Goal: Transaction & Acquisition: Purchase product/service

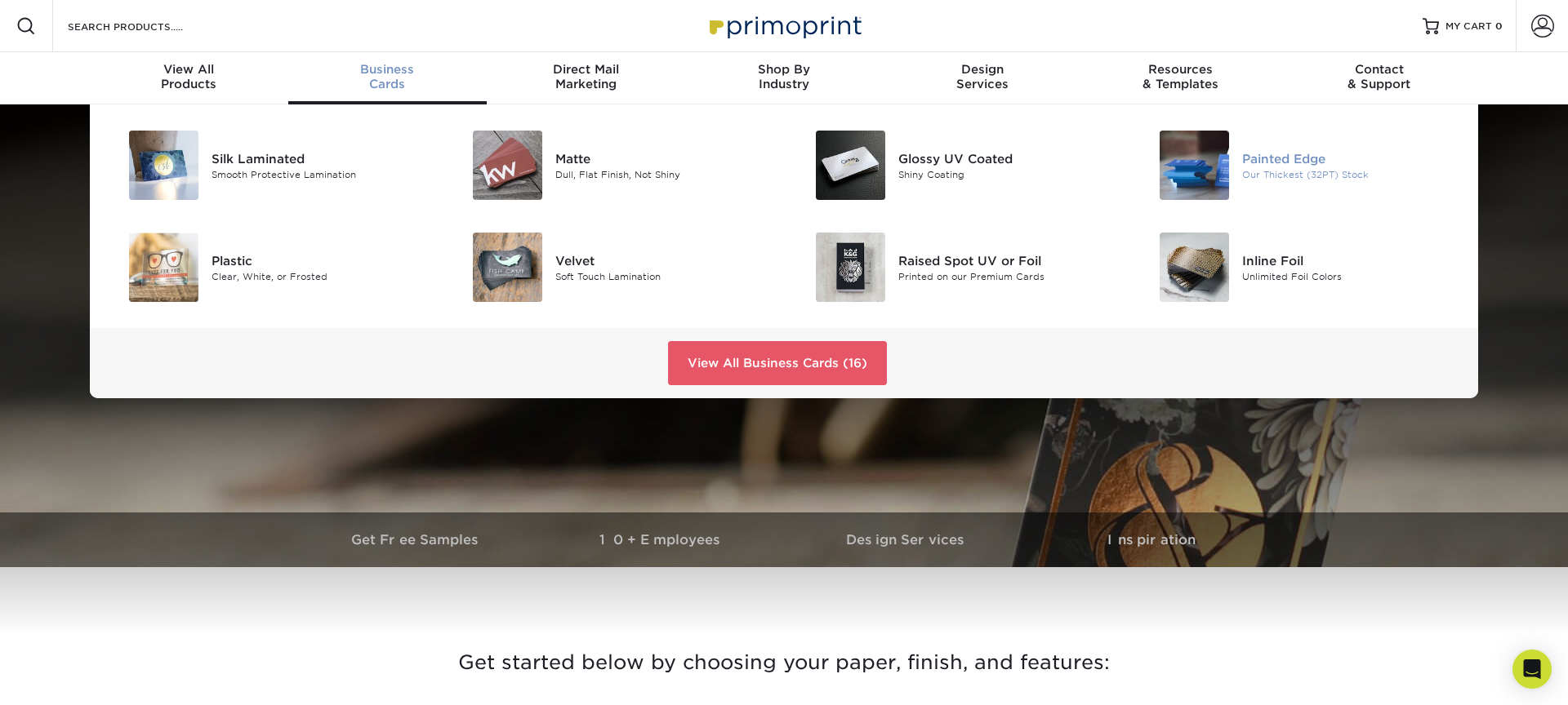
click at [1219, 196] on img at bounding box center [1194, 165] width 69 height 69
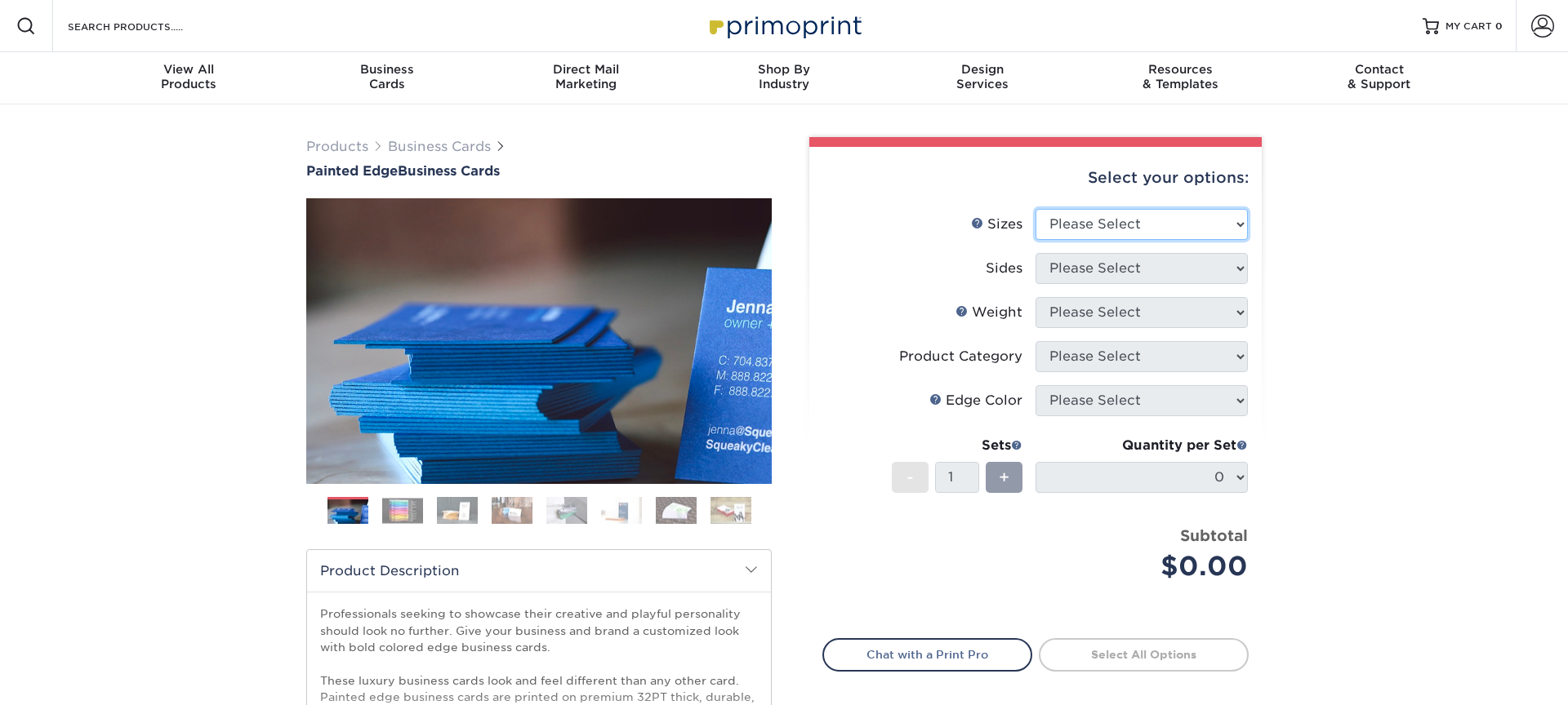
click at [1130, 229] on select "Please Select 2" x 3.5" - Standard 2.125" x 3.375" - European 2.5" x 2.5" - Squ…" at bounding box center [1142, 224] width 213 height 31
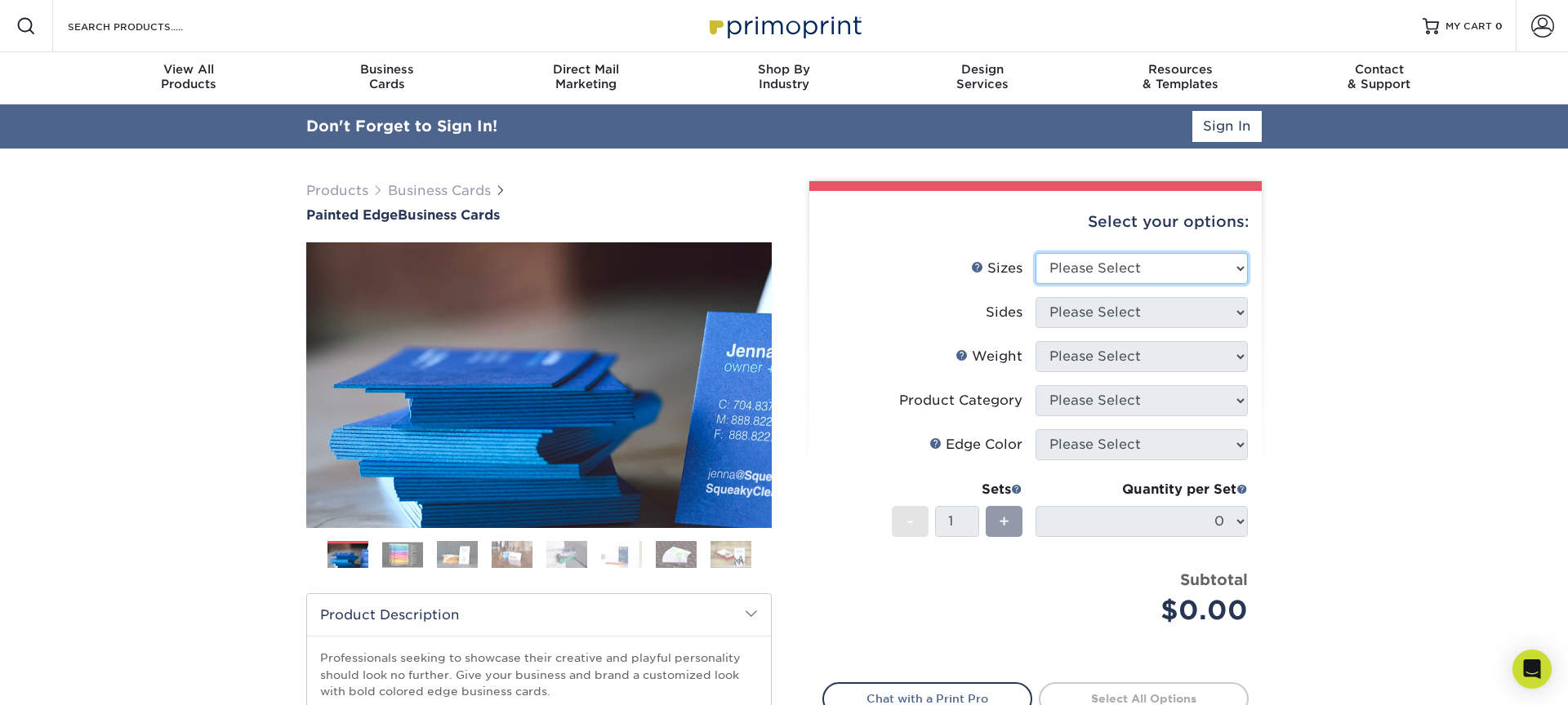
select select "2.00x3.50"
click at [1036, 253] on select "Please Select 2" x 3.5" - Standard 2.125" x 3.375" - European 2.5" x 2.5" - Squ…" at bounding box center [1142, 269] width 213 height 31
click at [1109, 315] on select "Please Select Print Both Sides Print Front Only" at bounding box center [1142, 313] width 213 height 31
select select "13abbda7-1d64-4f25-8bb2-c179b224825d"
click at [1036, 297] on select "Please Select Print Both Sides Print Front Only" at bounding box center [1142, 313] width 213 height 31
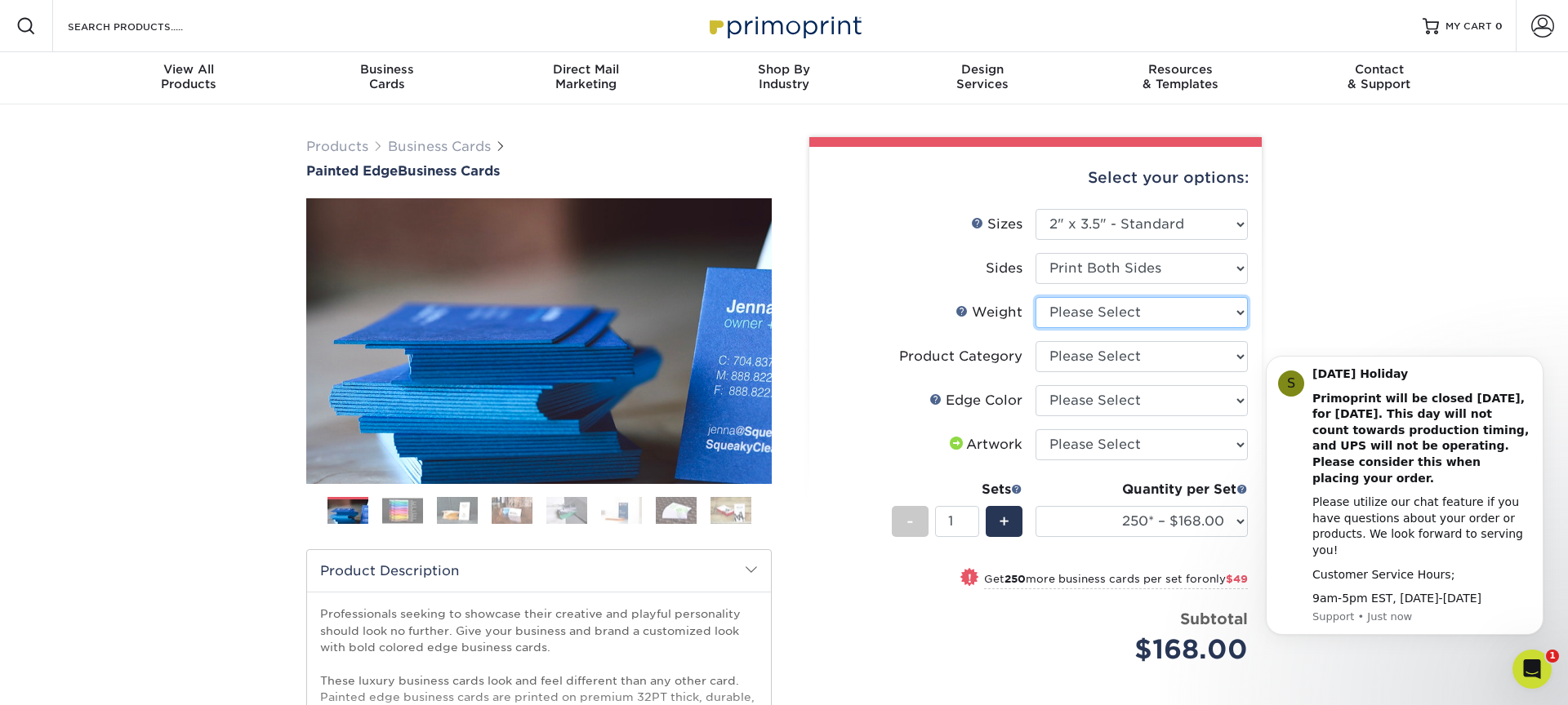
click at [1105, 297] on select "Please Select 32PTUC" at bounding box center [1142, 313] width 213 height 31
select select "32PTUC"
click at [1036, 297] on select "Please Select 32PTUC" at bounding box center [1142, 313] width 213 height 31
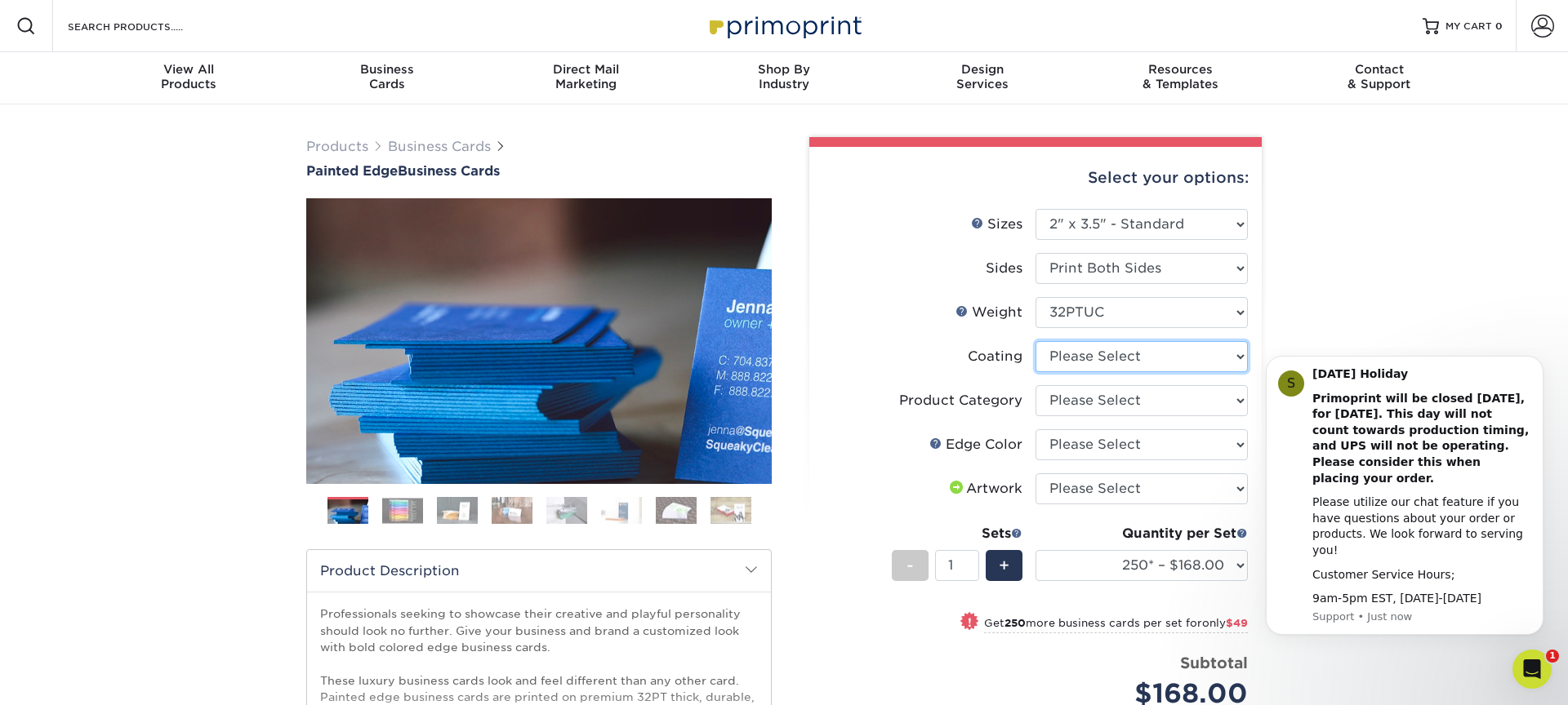
click at [1104, 353] on select at bounding box center [1142, 356] width 213 height 31
select select "3e7618de-abca-4bda-9f97-8b9129e913d8"
click at [1036, 341] on select at bounding box center [1142, 356] width 213 height 31
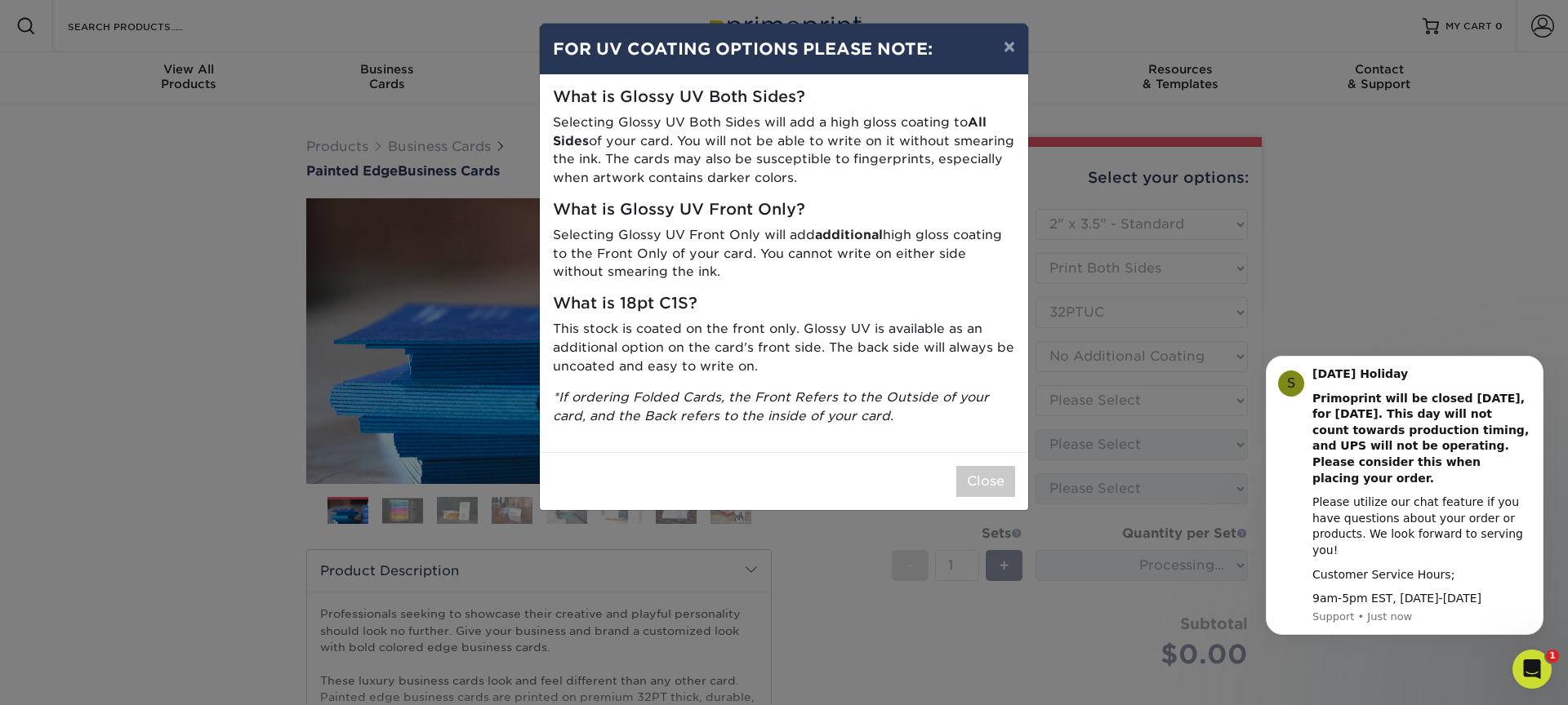
click at [961, 434] on div "What is Glossy UV Both Sides? Selecting Glossy UV Both Sides will add a high gl…" at bounding box center [784, 263] width 489 height 377
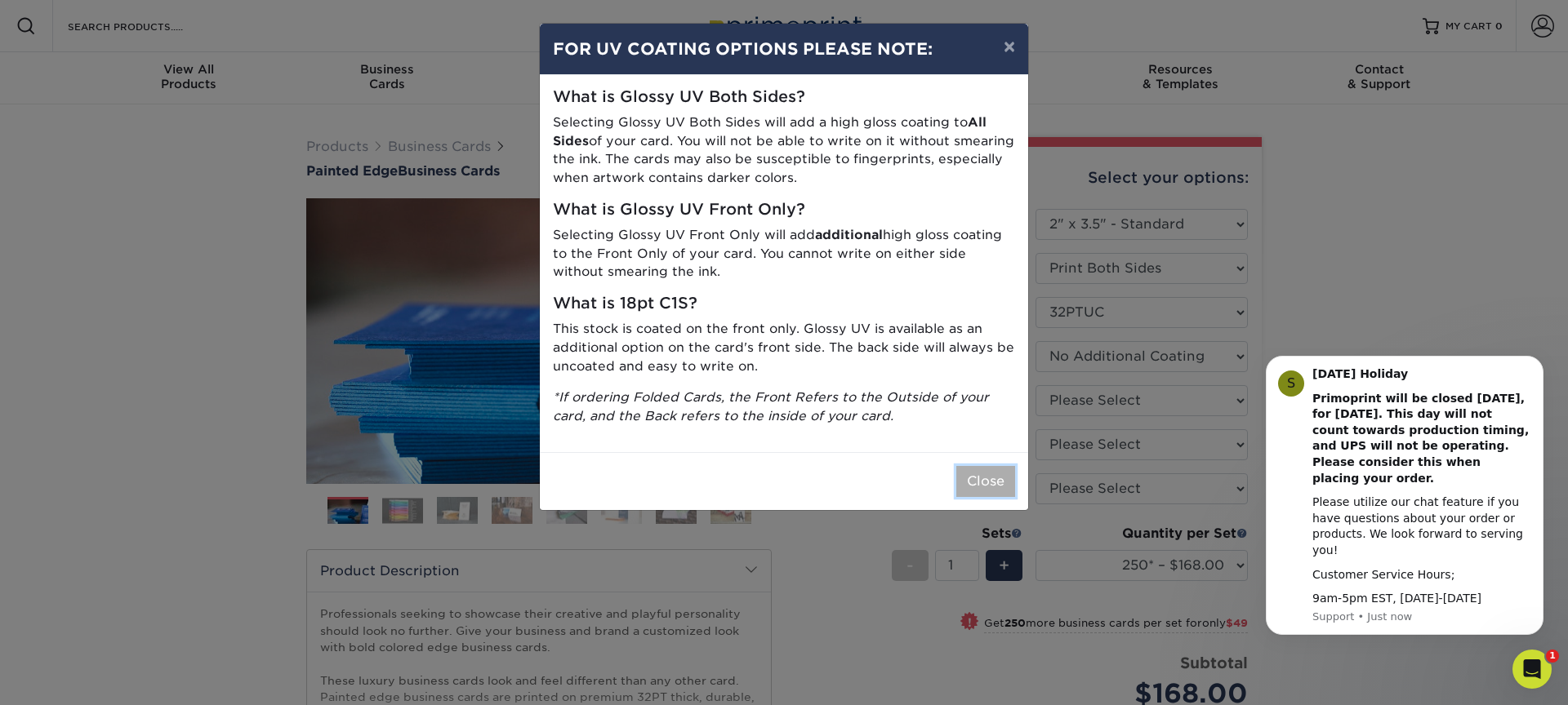
click at [998, 490] on button "Close" at bounding box center [986, 482] width 59 height 31
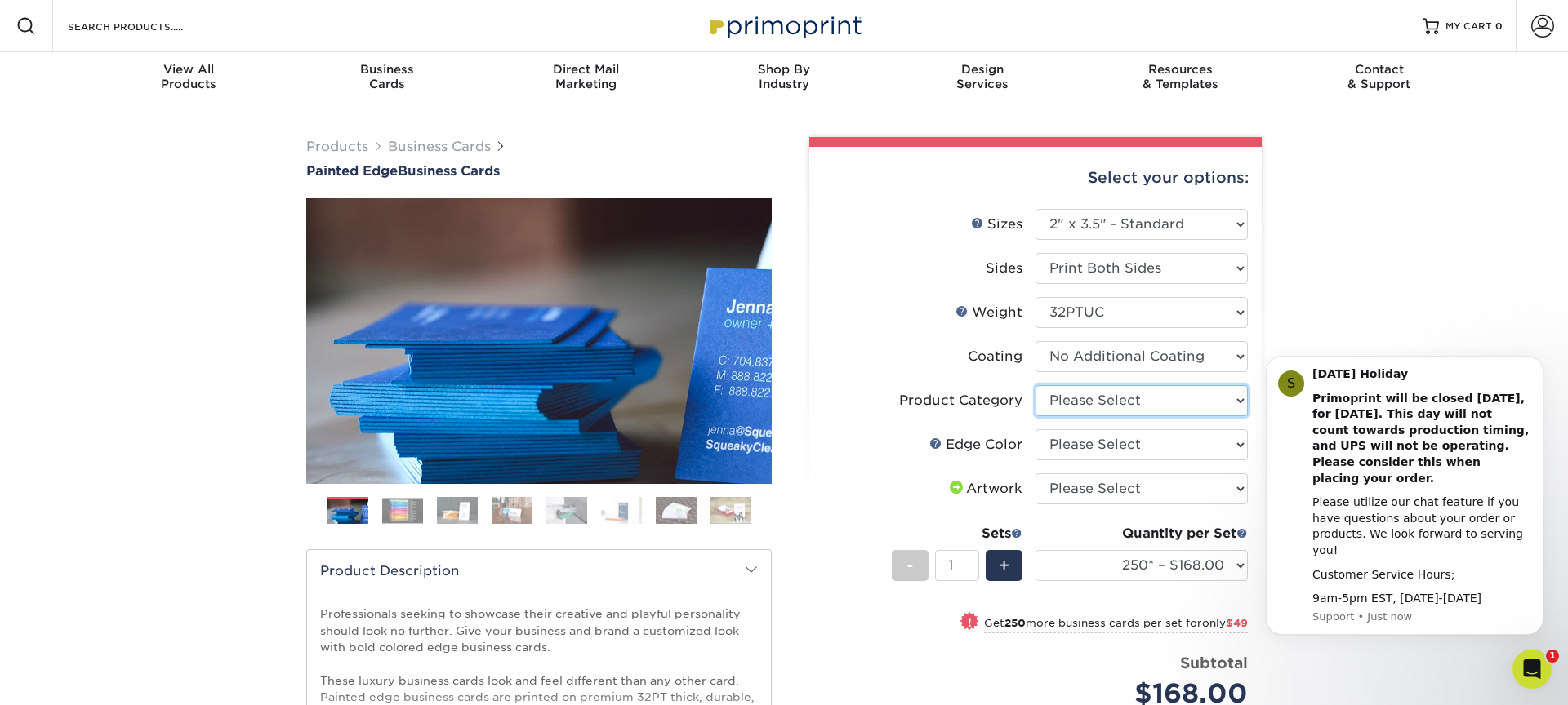
click at [1121, 403] on select "Please Select Business Cards" at bounding box center [1142, 401] width 213 height 31
select select "3b5148f1-0588-4f88-a218-97bcfdce65c1"
click at [1036, 386] on select "Please Select Business Cards" at bounding box center [1142, 401] width 213 height 31
click at [1094, 440] on select "Please Select Charcoal Black Brown Blue Pearlescent Blue Pearlescent Gold Pearl…" at bounding box center [1142, 445] width 213 height 31
select select "e42633f1-b123-4179-bb8a-cf3a693d9207"
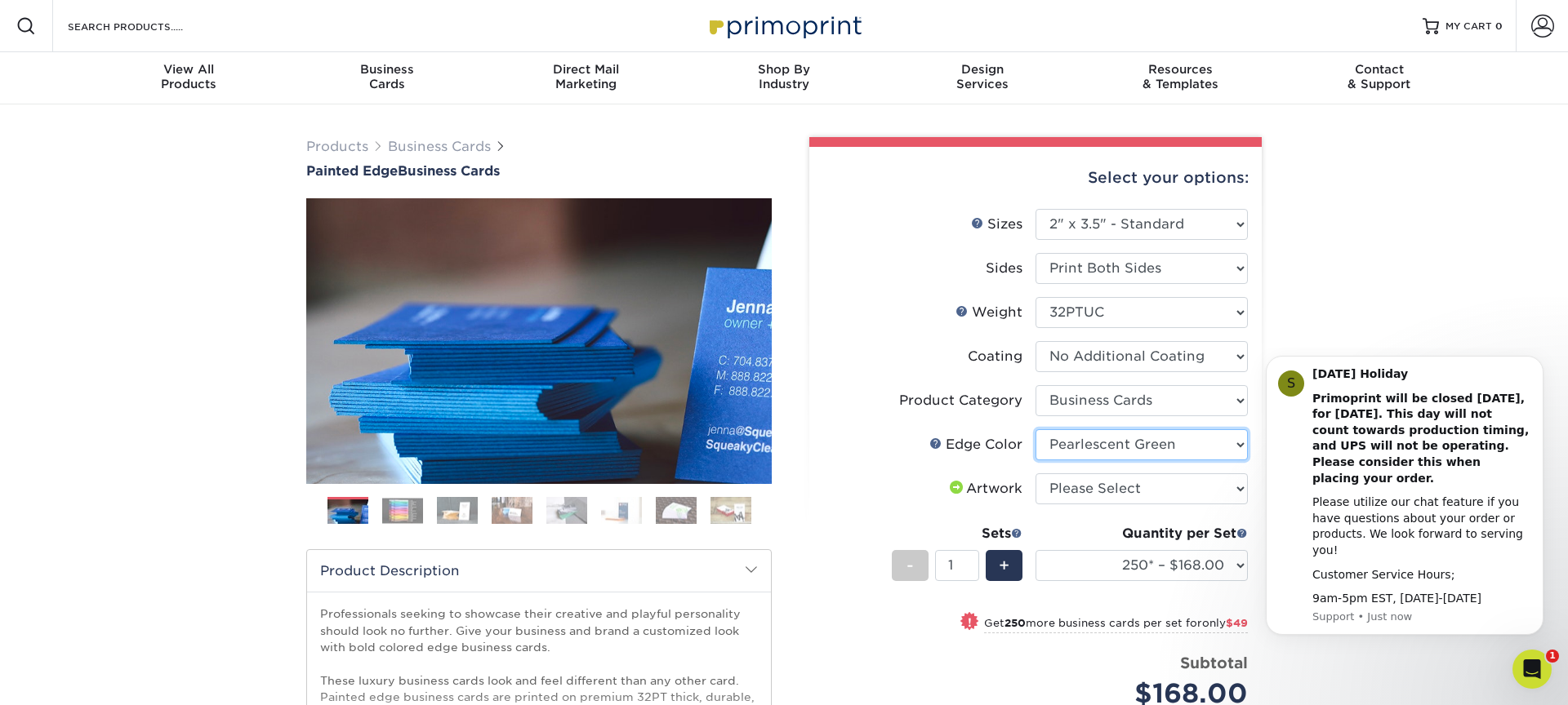
click at [1036, 429] on select "Please Select Charcoal Black Brown Blue Pearlescent Blue Pearlescent Gold Pearl…" at bounding box center [1142, 445] width 213 height 31
click at [1138, 489] on select "Please Select I will upload files I need a design - $100" at bounding box center [1142, 489] width 213 height 31
select select "upload"
click at [1036, 474] on select "Please Select I will upload files I need a design - $100" at bounding box center [1142, 489] width 213 height 31
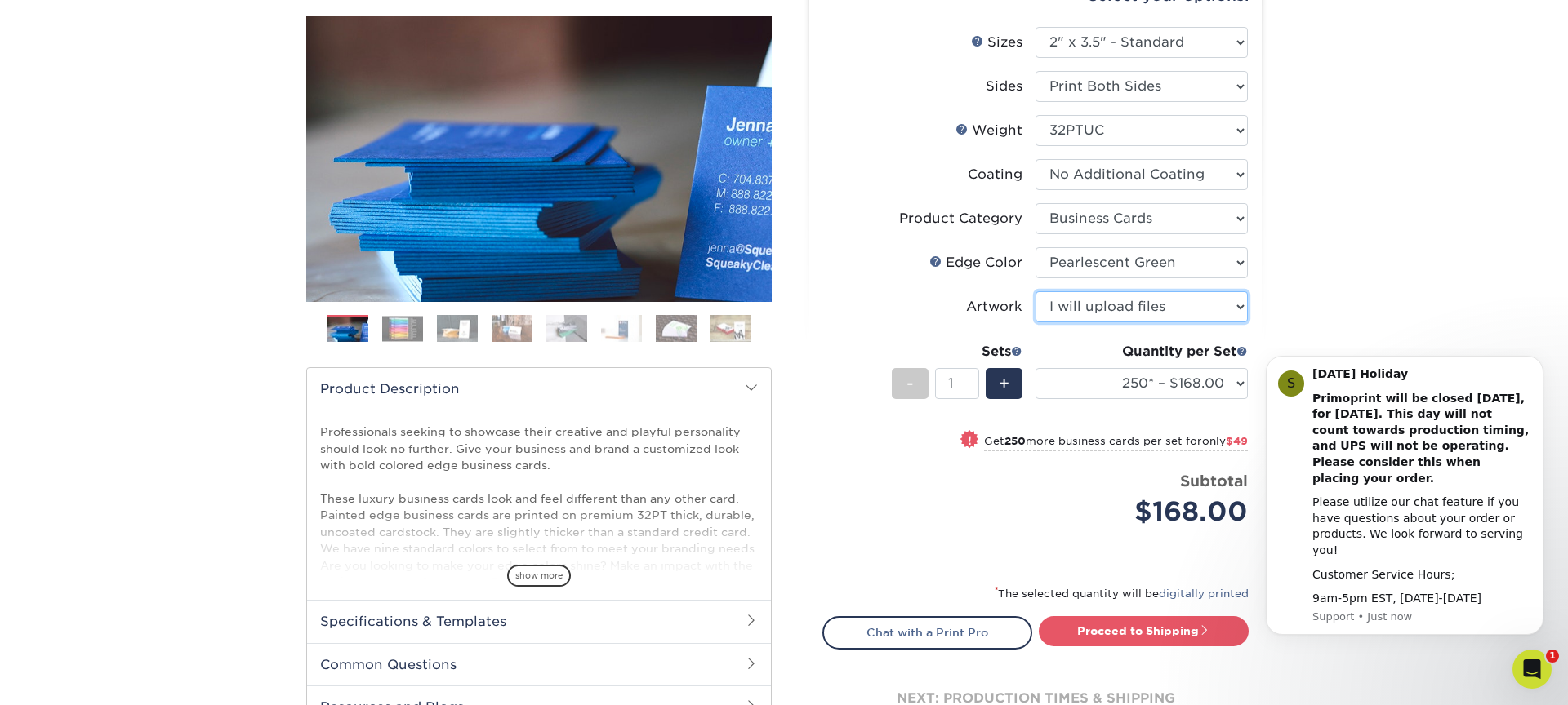
scroll to position [193, 0]
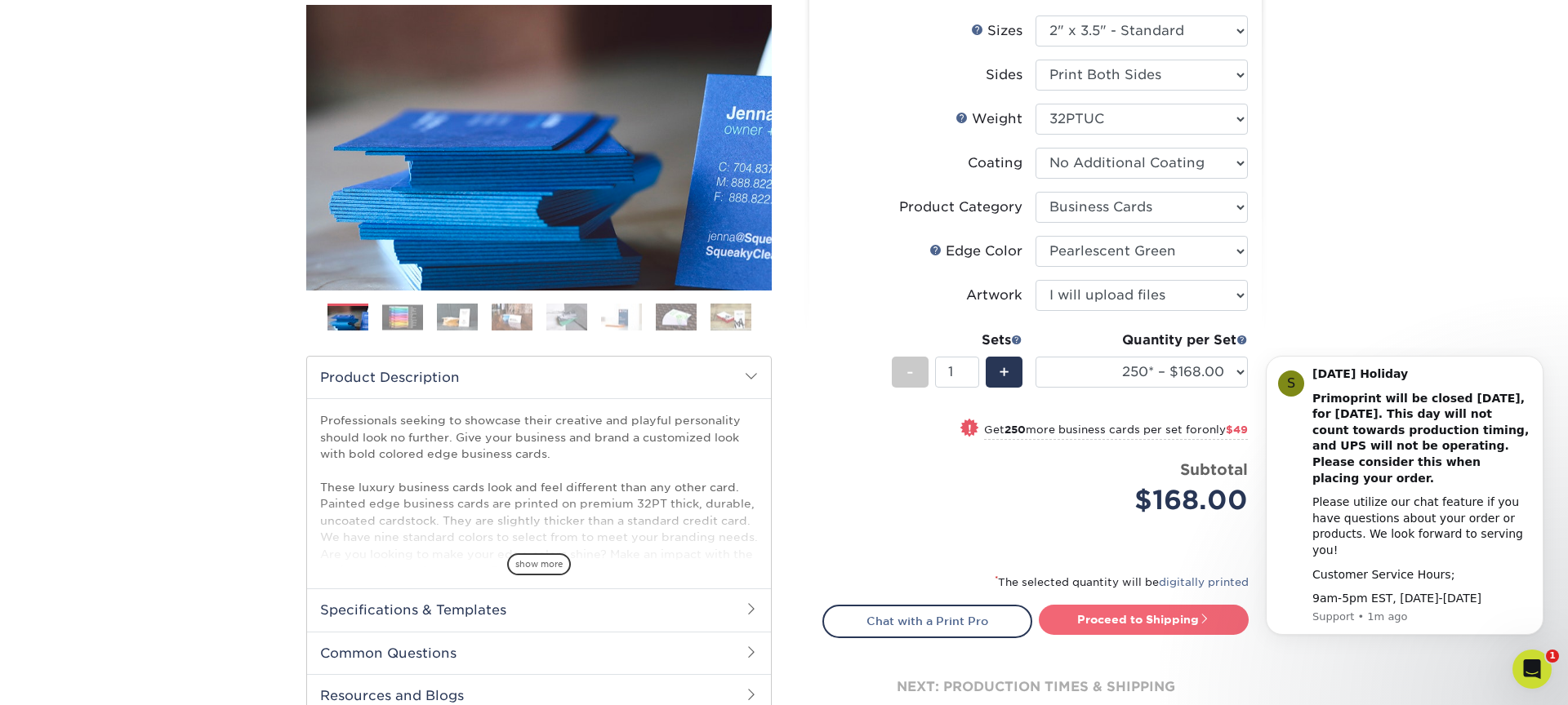
click at [1152, 620] on link "Proceed to Shipping" at bounding box center [1144, 620] width 210 height 29
type input "Set 1"
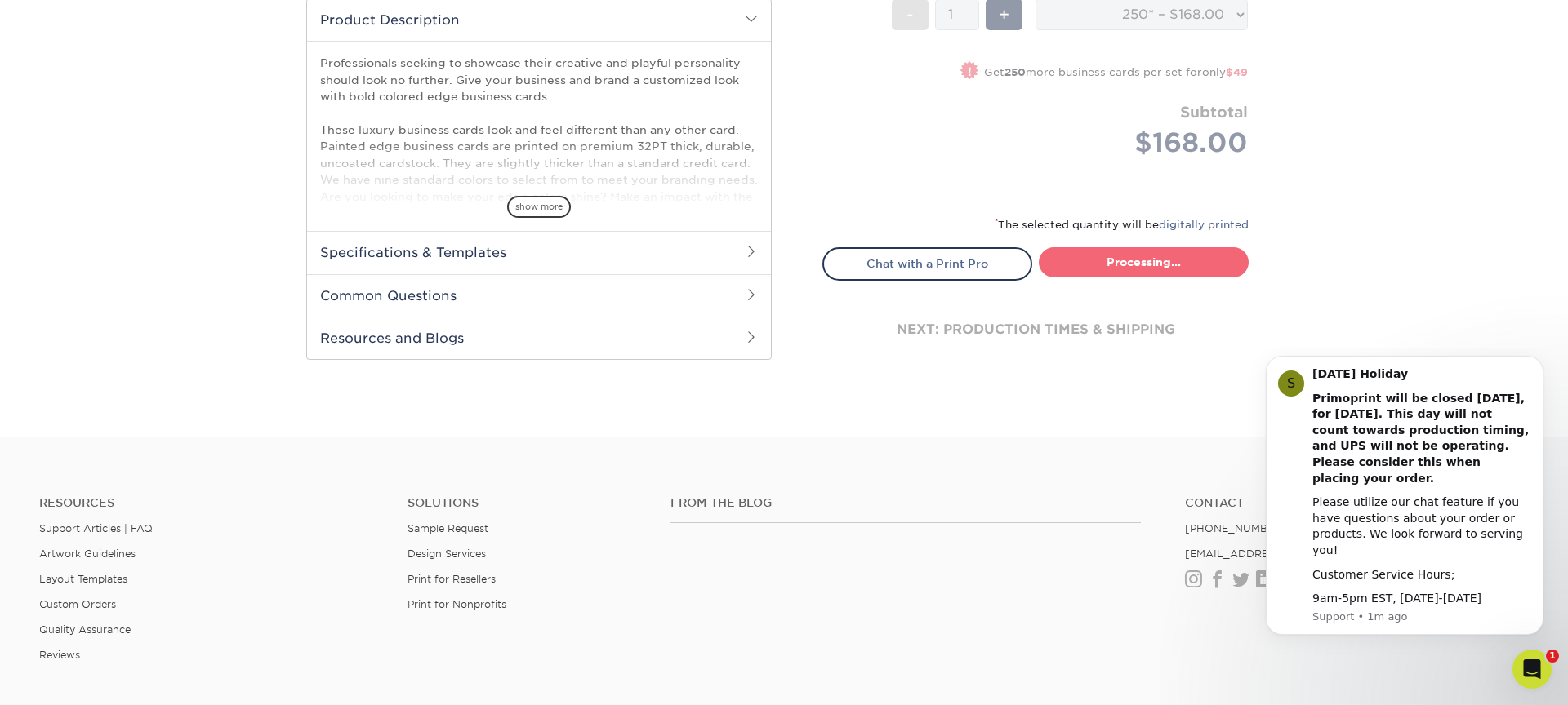
select select "b1d50ed3-fc81-464d-a1d8-d1915fbce704"
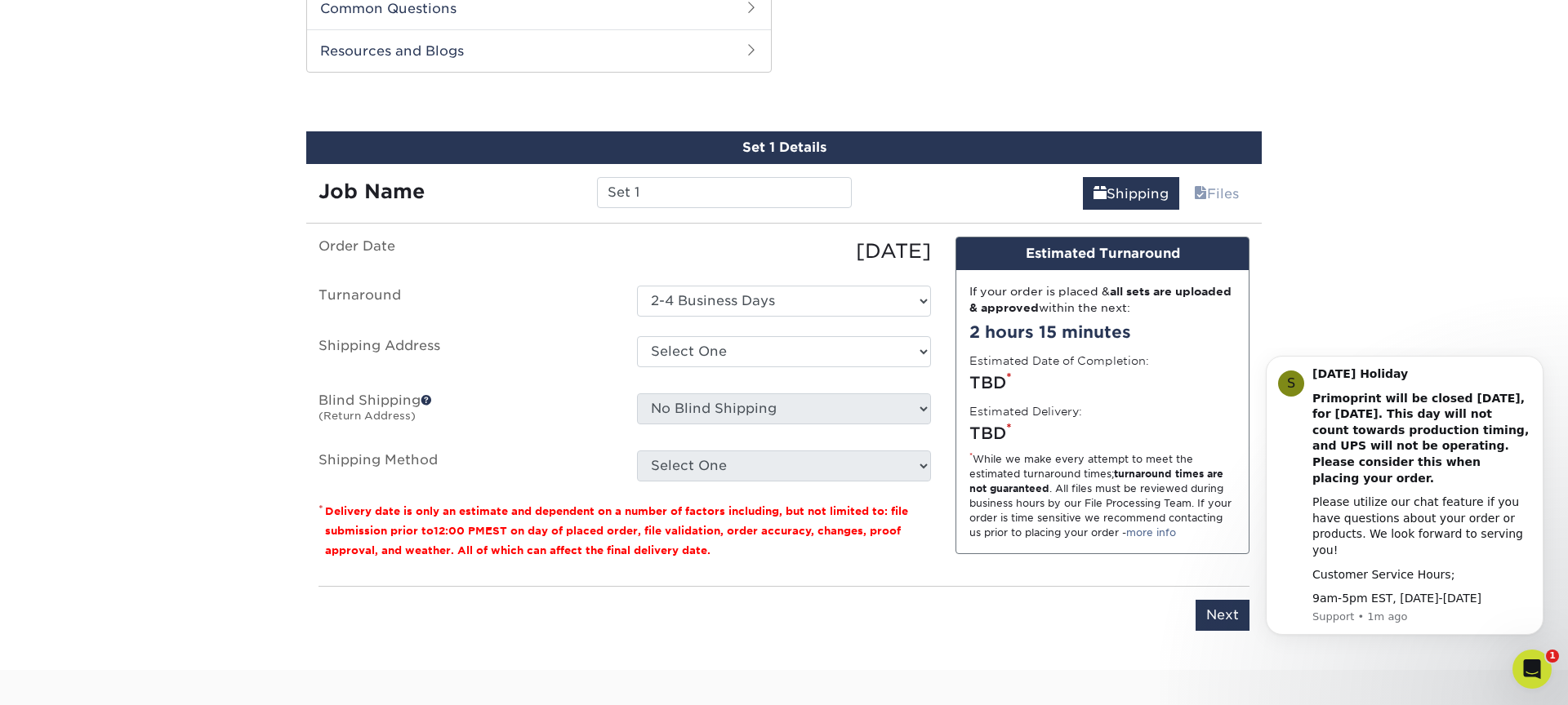
scroll to position [844, 0]
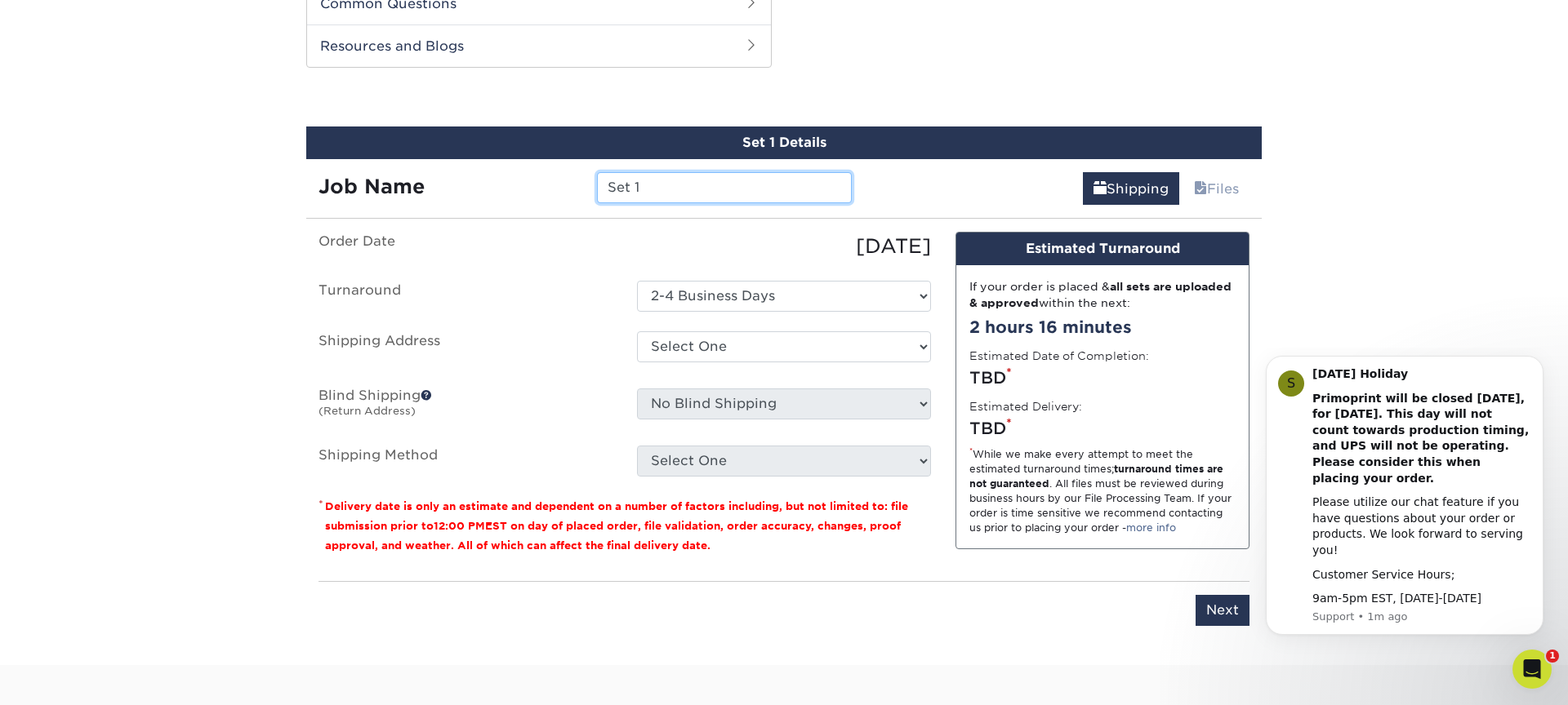
click at [690, 189] on input "Set 1" at bounding box center [724, 187] width 254 height 31
type input "Gabriel Perez"
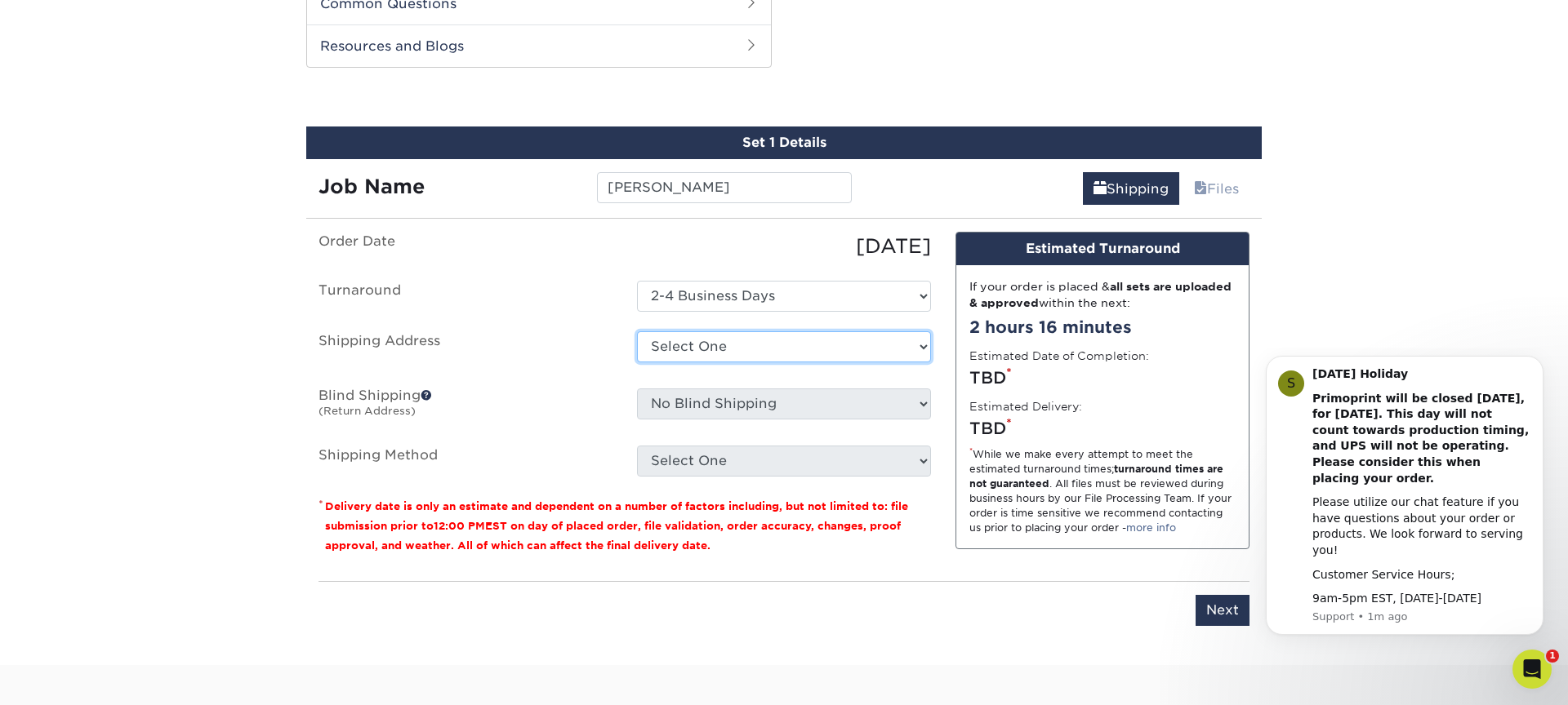
click at [705, 347] on select "Select One + Add New Address - Login" at bounding box center [784, 347] width 294 height 31
click at [637, 362] on select "Select One + Add New Address - Login" at bounding box center [784, 347] width 294 height 31
select select "-1"
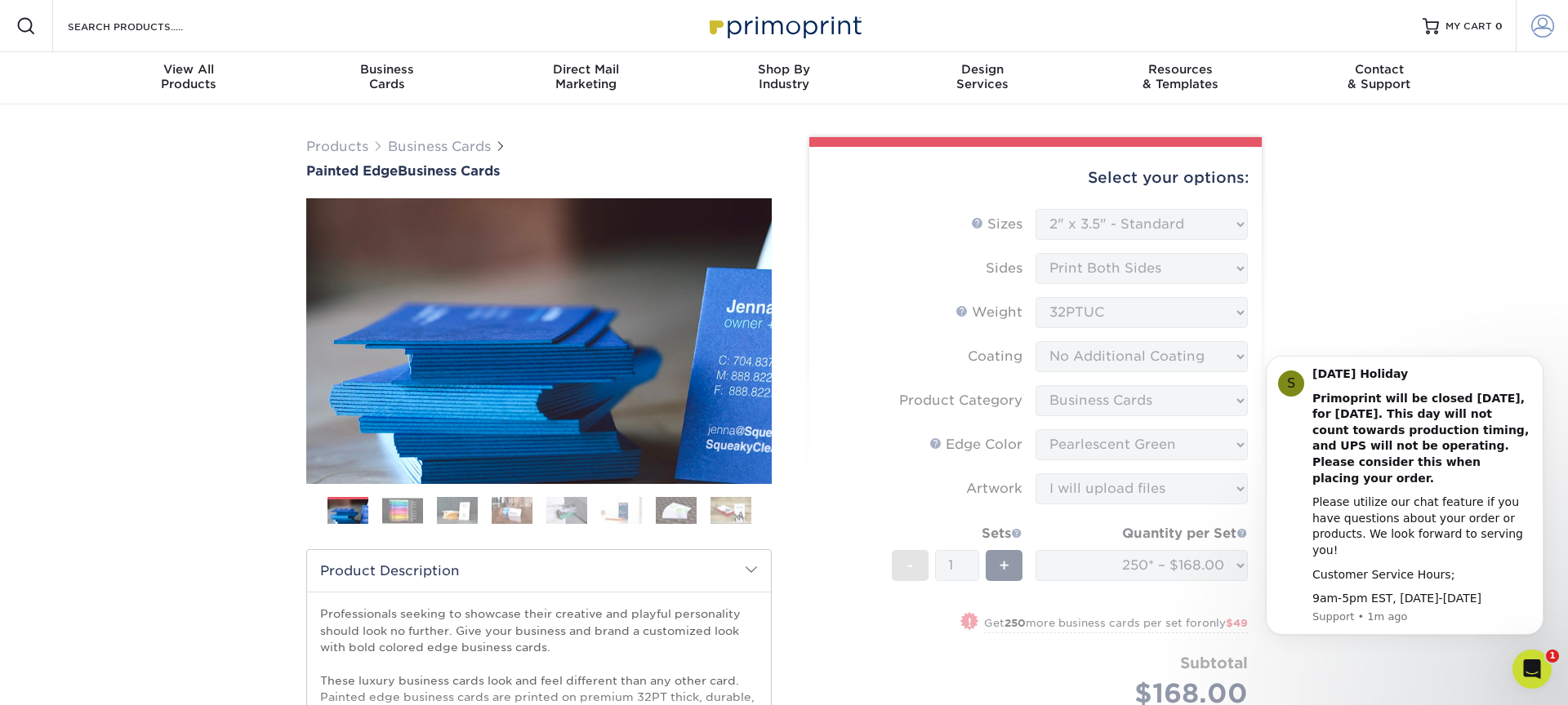
click at [1546, 23] on span at bounding box center [1544, 26] width 23 height 23
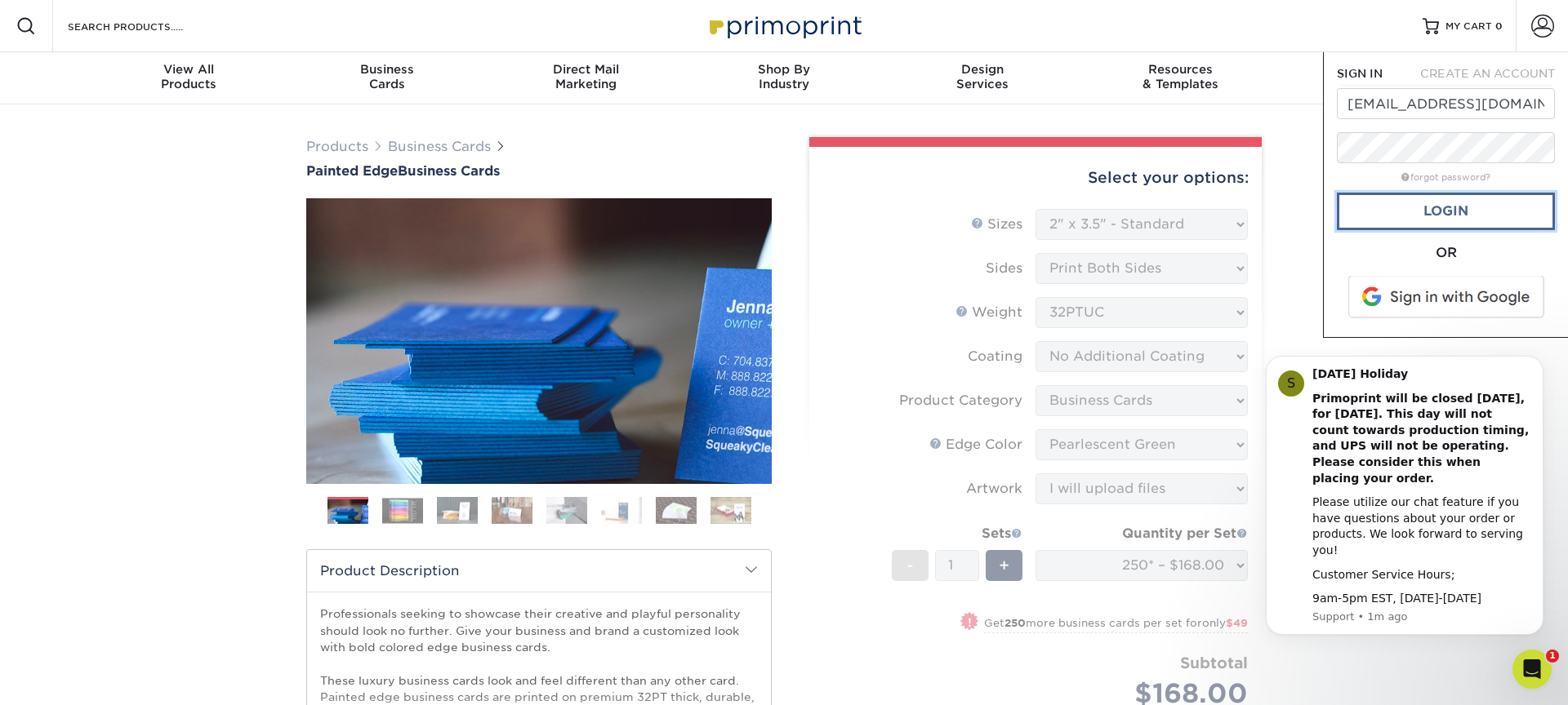
click at [1459, 203] on link "Login" at bounding box center [1446, 211] width 218 height 38
